Goal: Task Accomplishment & Management: Use online tool/utility

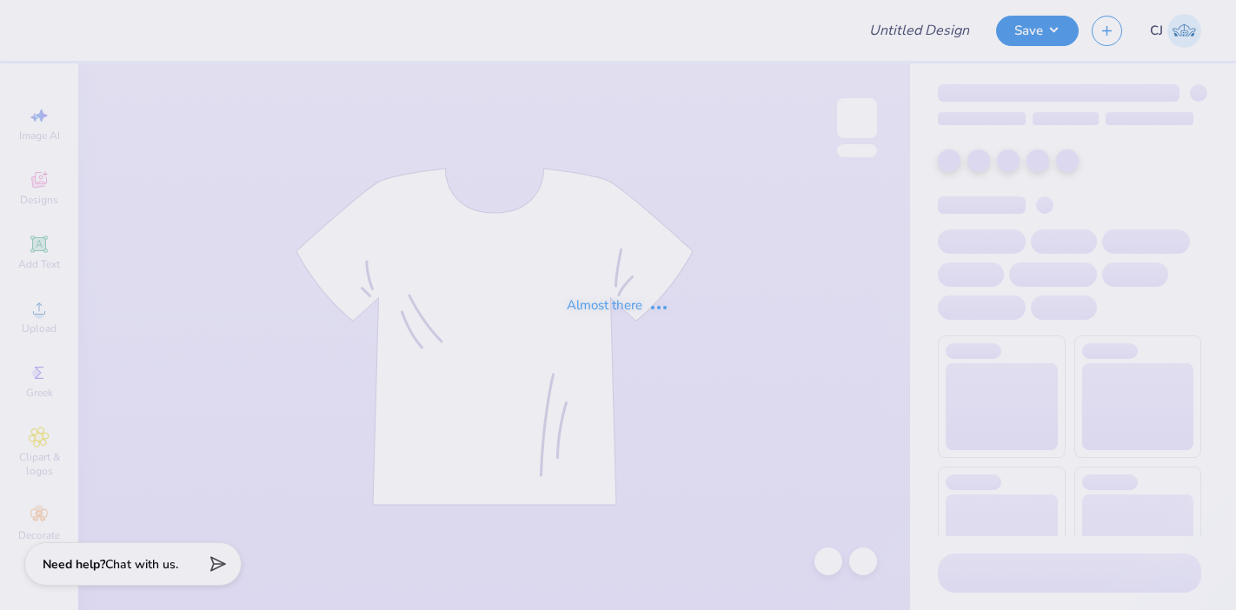
type input "Pi Beta Phi Family Weekend"
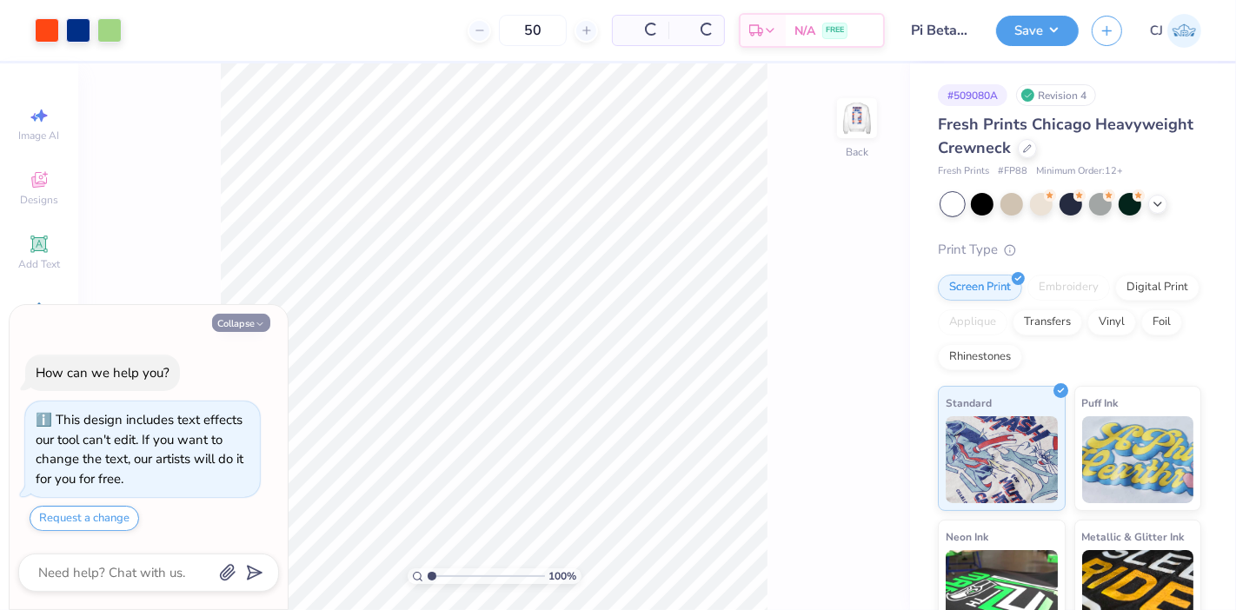
click at [243, 326] on button "Collapse" at bounding box center [241, 323] width 58 height 18
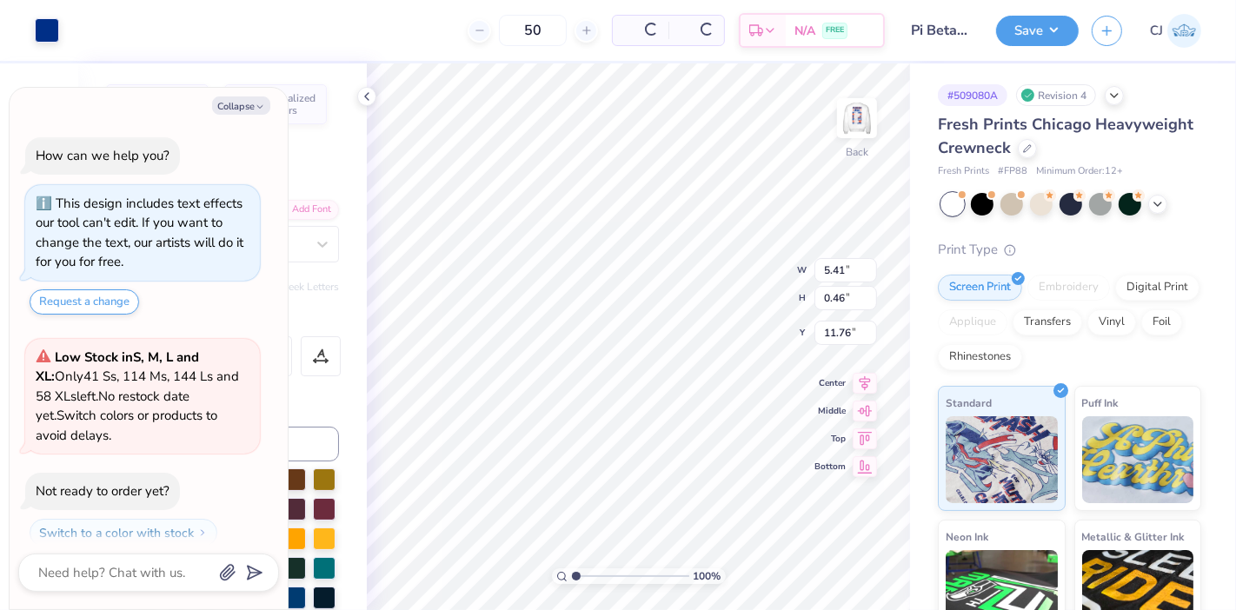
type textarea "x"
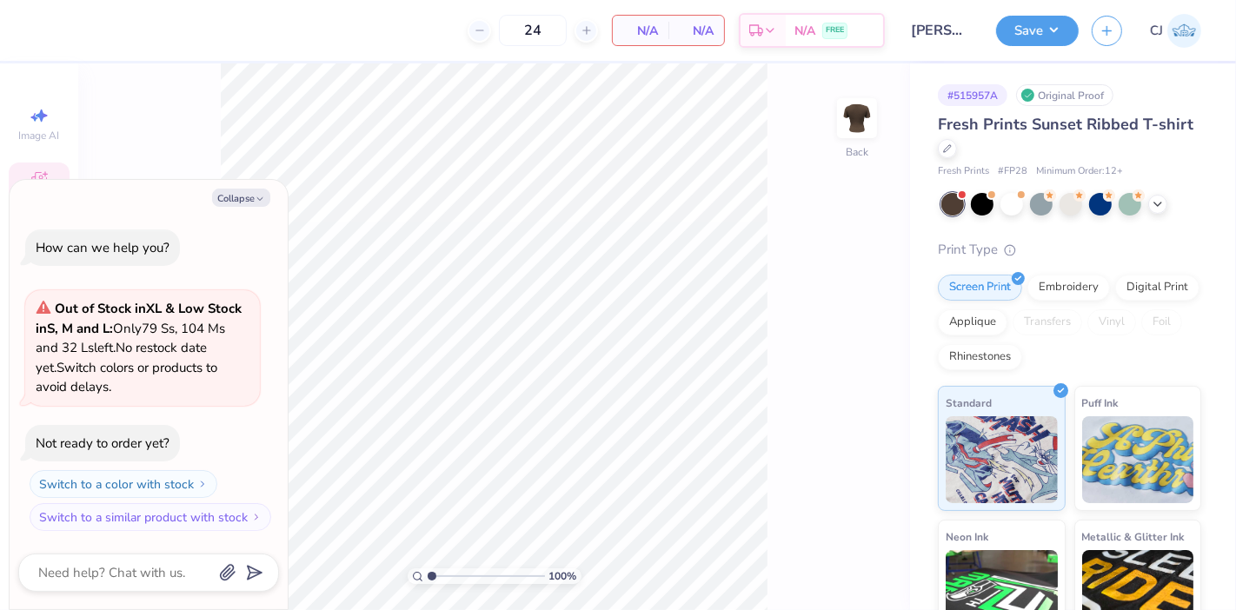
click at [46, 187] on div "Collapse How can we help you? Out of Stock in XL & Low Stock in S, M and L : On…" at bounding box center [149, 395] width 278 height 430
click at [230, 205] on button "Collapse" at bounding box center [241, 198] width 58 height 18
type textarea "x"
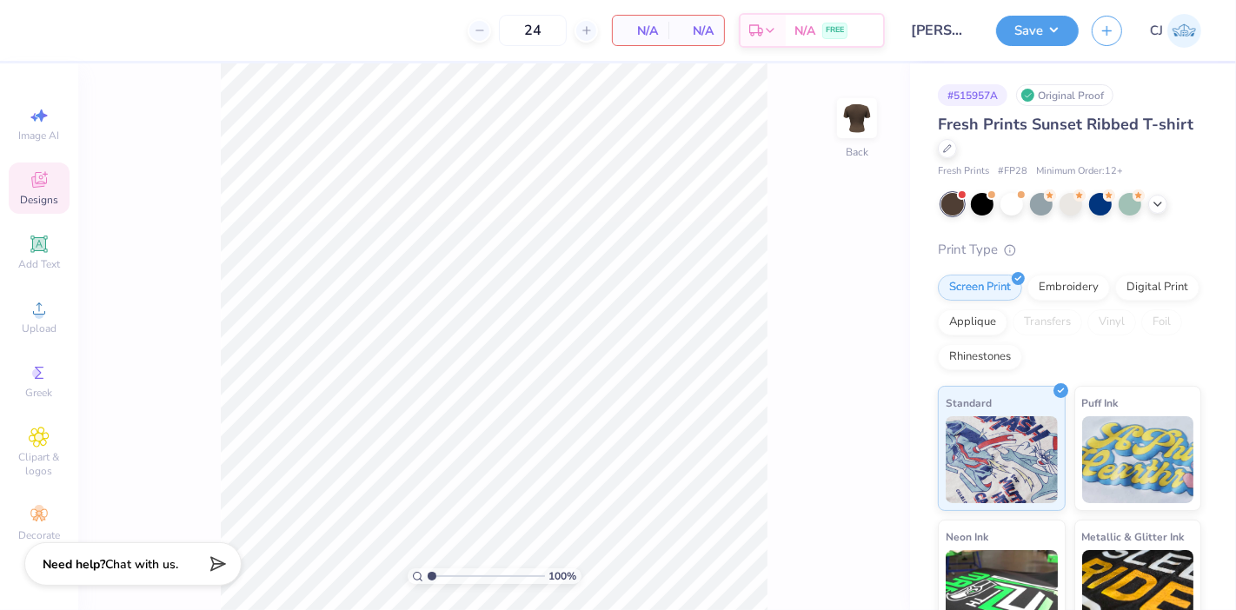
click at [50, 187] on div "Designs" at bounding box center [39, 188] width 61 height 51
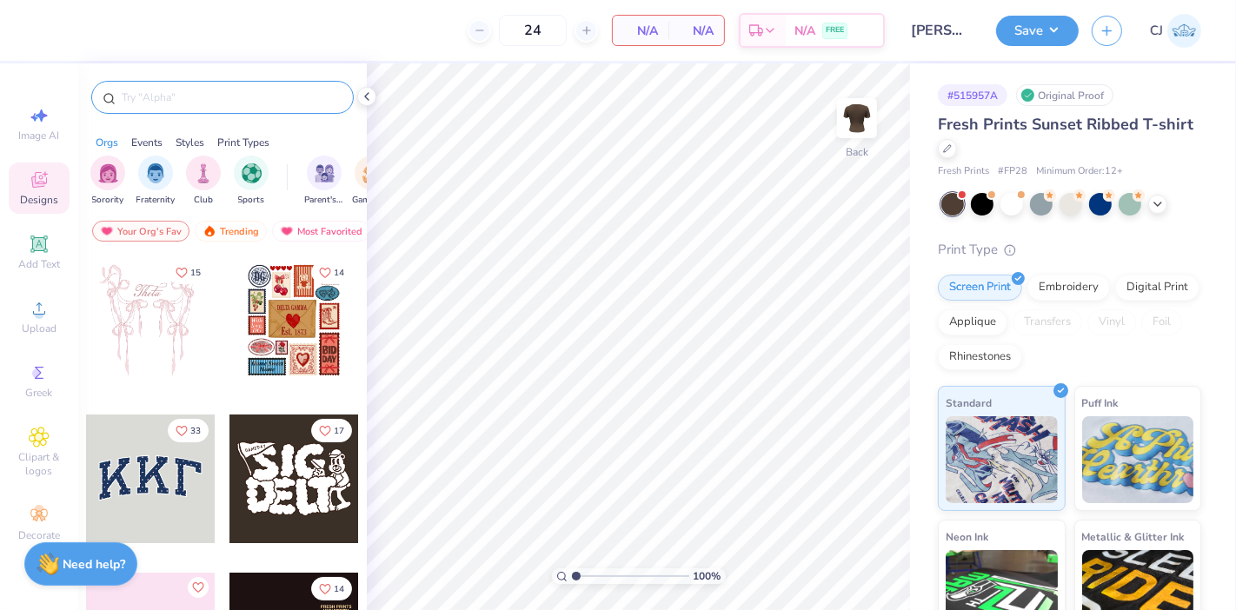
click at [196, 99] on input "text" at bounding box center [231, 97] width 223 height 17
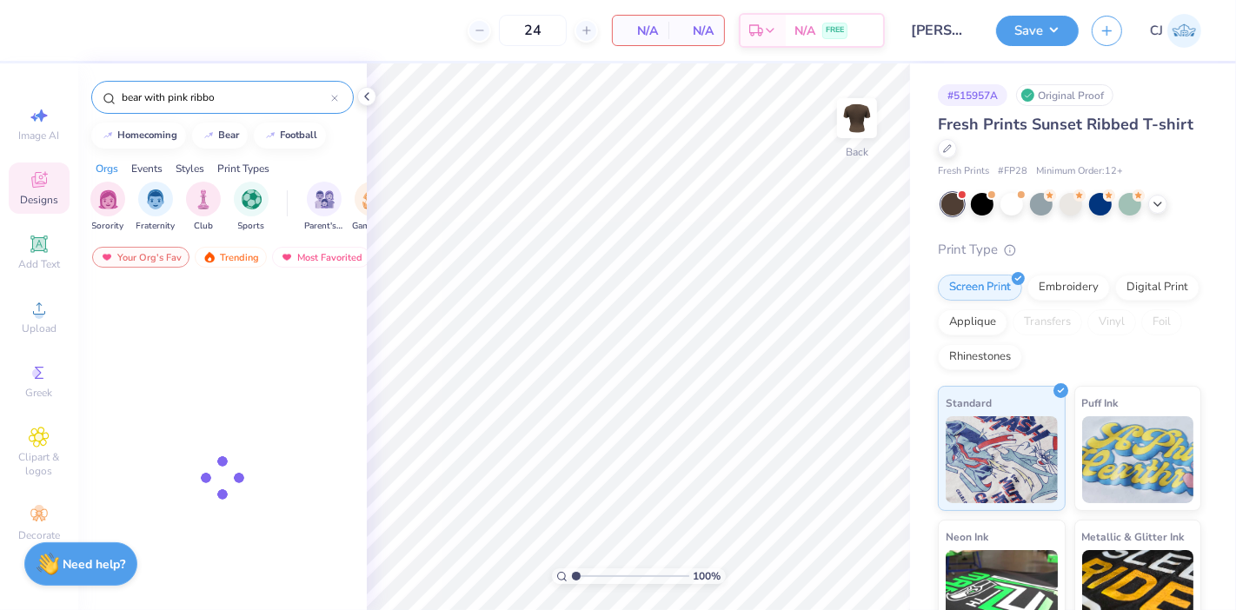
type input "bear with pink ribbon"
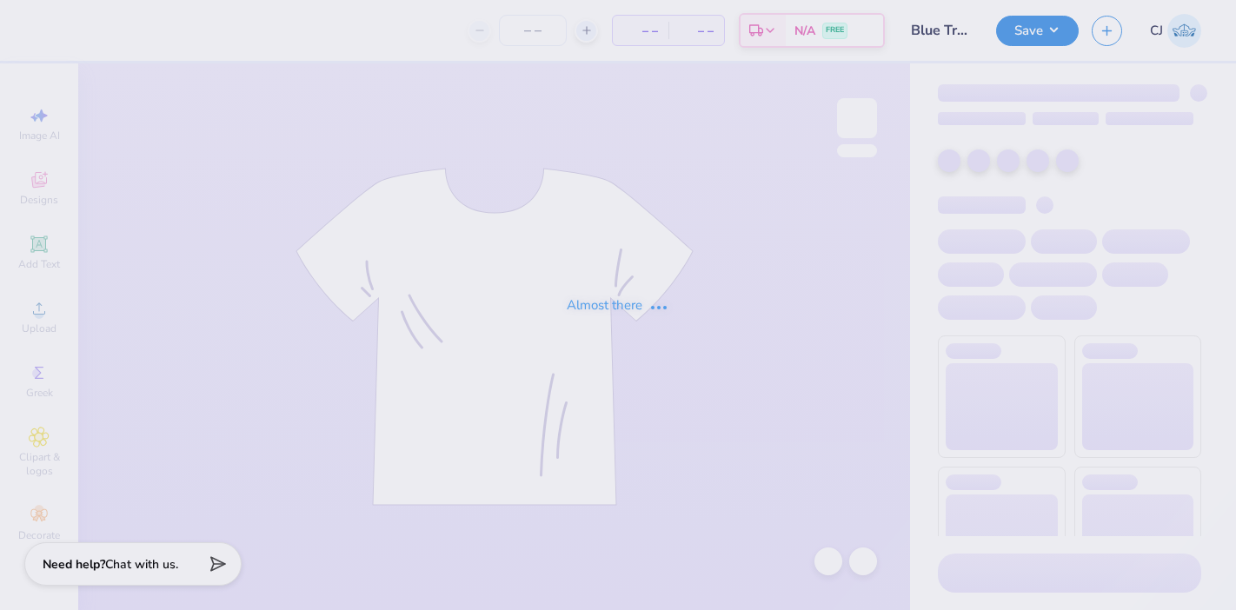
type input "Blue Tri Delt Mock Neck "I Love Tri Delt""
type input "60"
